Goal: Check status

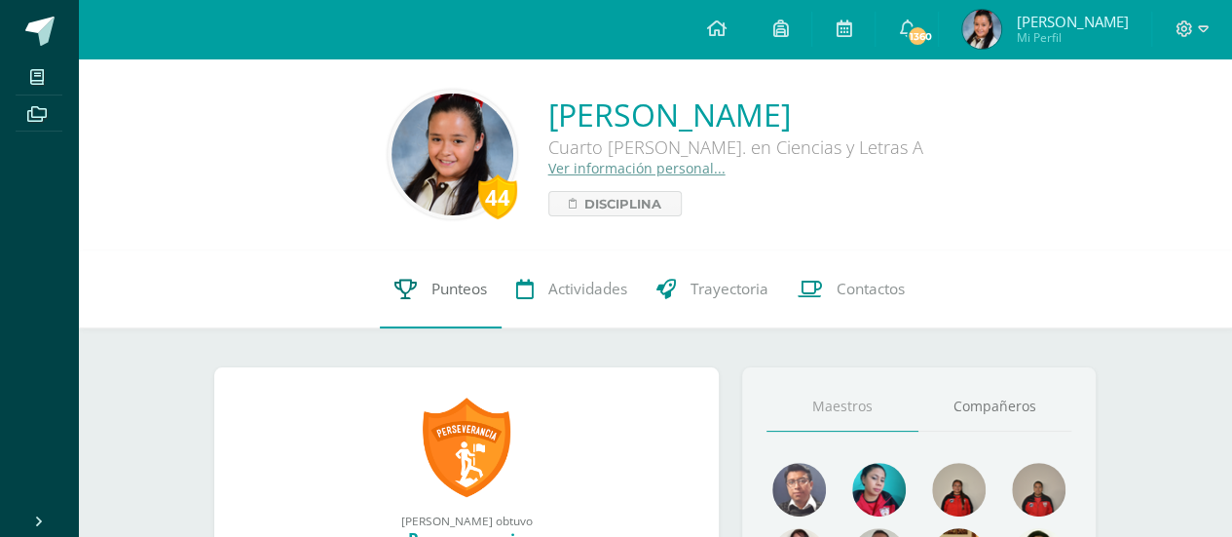
click at [444, 289] on span "Punteos" at bounding box center [459, 288] width 56 height 20
